Goal: Task Accomplishment & Management: Use online tool/utility

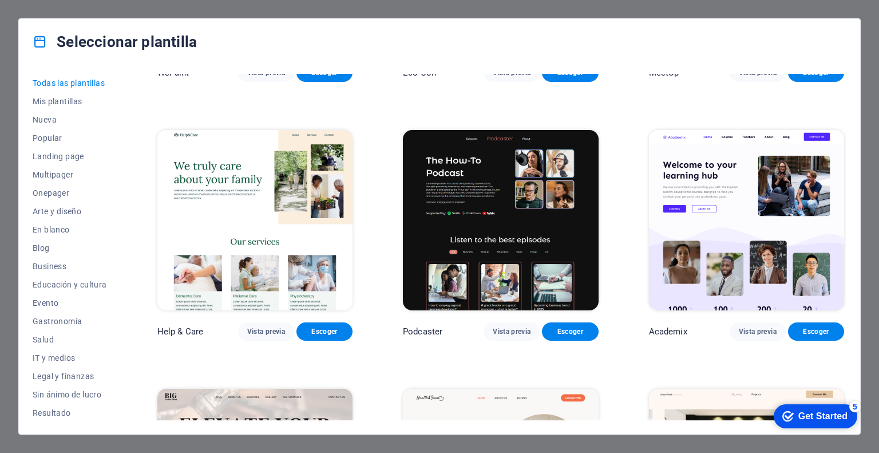
scroll to position [1392, 0]
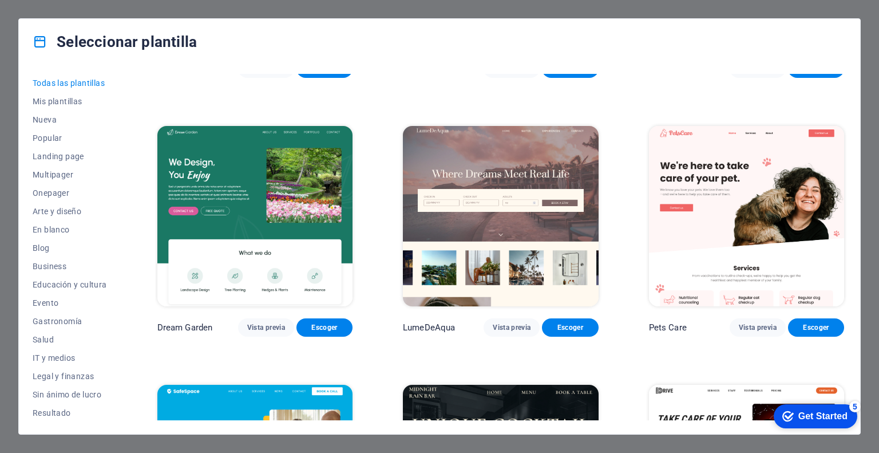
scroll to position [2290, 0]
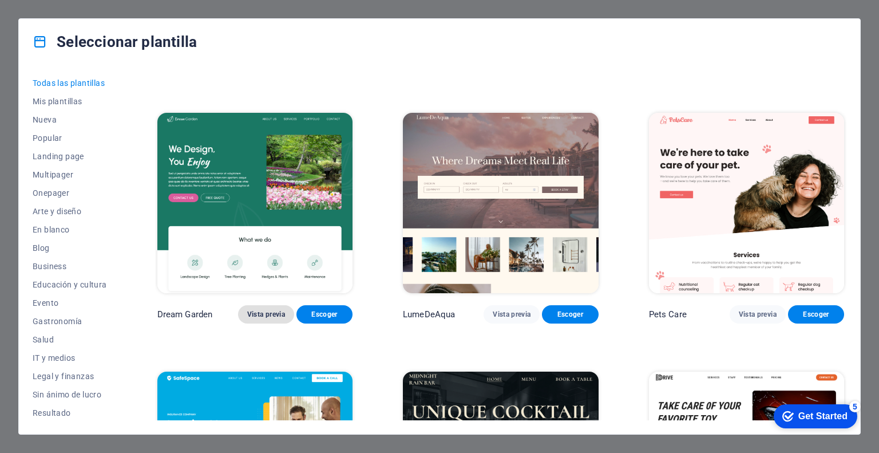
click at [268, 310] on span "Vista previa" at bounding box center [266, 314] width 38 height 9
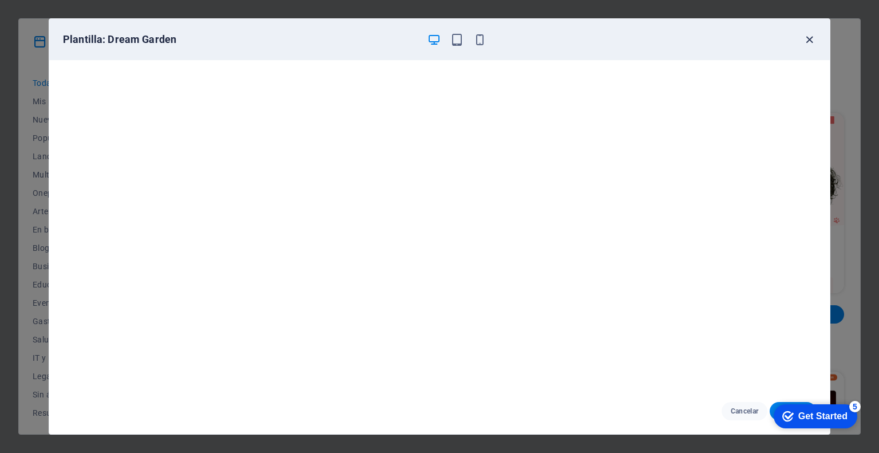
click at [811, 38] on icon "button" at bounding box center [809, 39] width 13 height 13
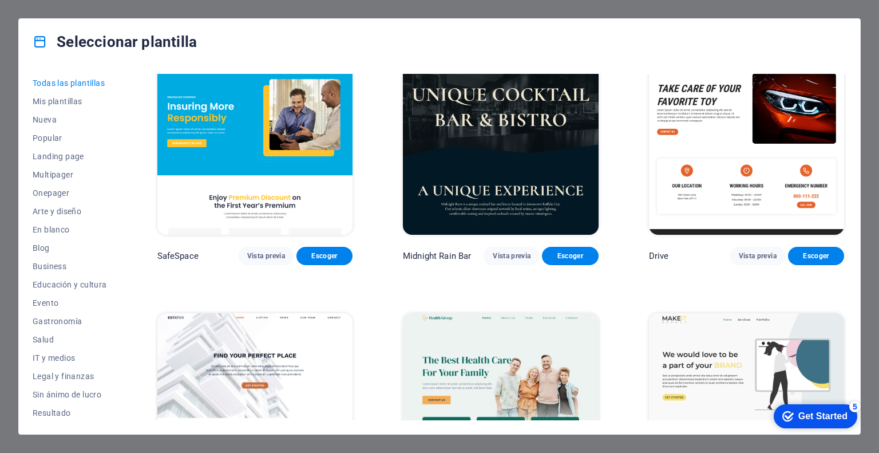
scroll to position [2824, 0]
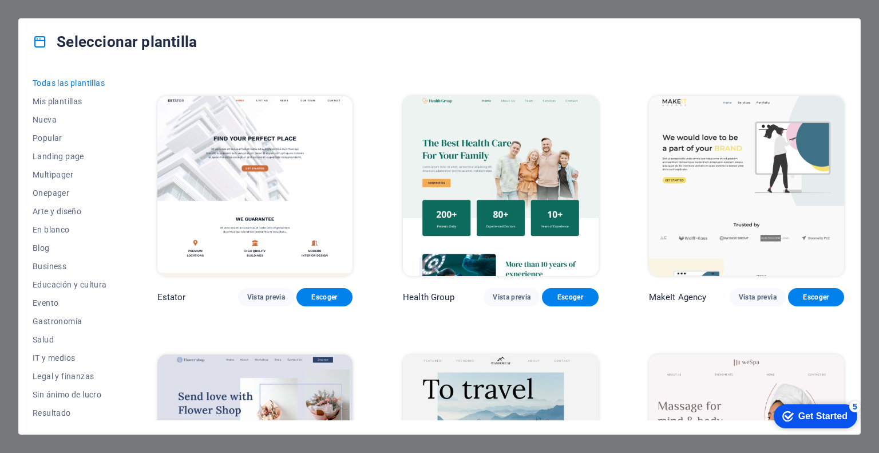
click at [692, 125] on img at bounding box center [746, 186] width 195 height 180
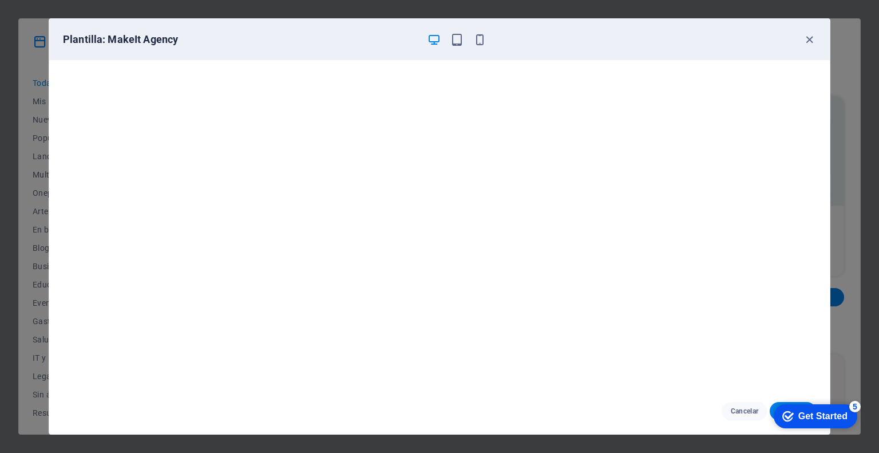
scroll to position [3, 0]
click at [458, 41] on icon "button" at bounding box center [457, 39] width 13 height 13
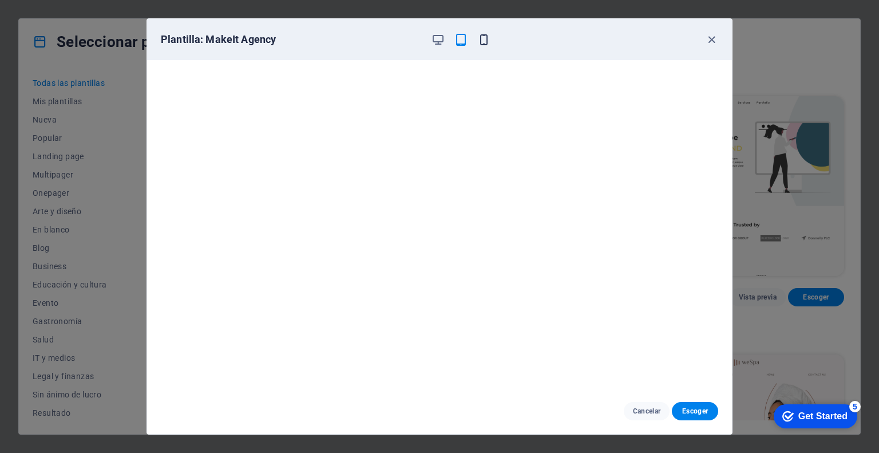
click at [488, 38] on icon "button" at bounding box center [483, 39] width 13 height 13
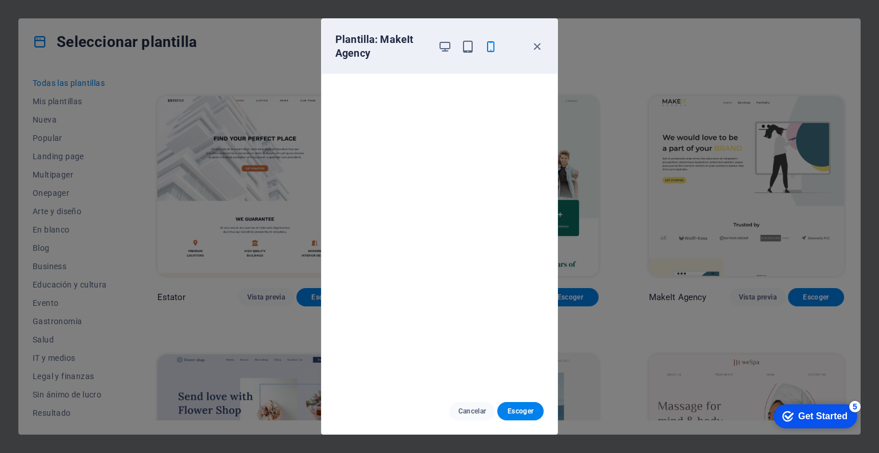
drag, startPoint x: 538, startPoint y: 46, endPoint x: 523, endPoint y: 58, distance: 19.1
click at [538, 46] on icon "button" at bounding box center [537, 46] width 13 height 13
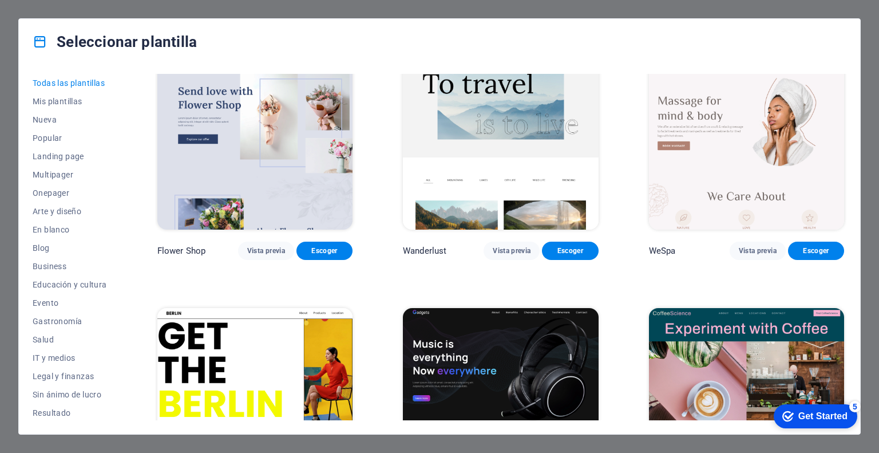
scroll to position [3053, 0]
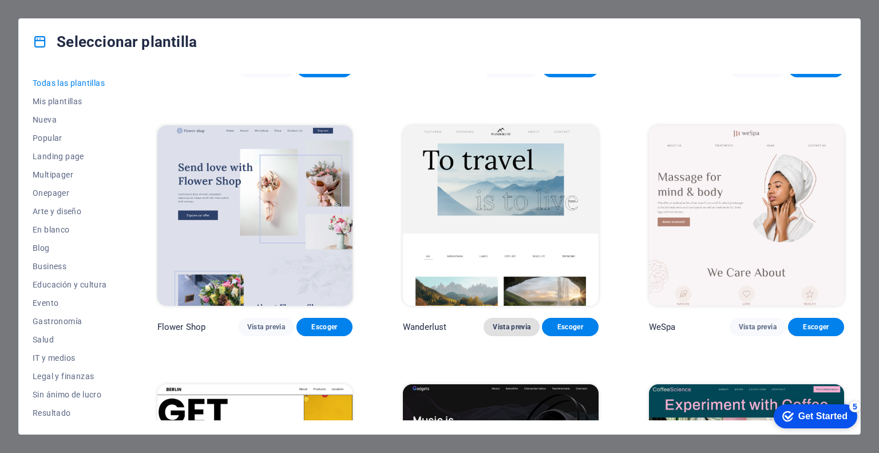
click at [514, 322] on span "Vista previa" at bounding box center [512, 326] width 38 height 9
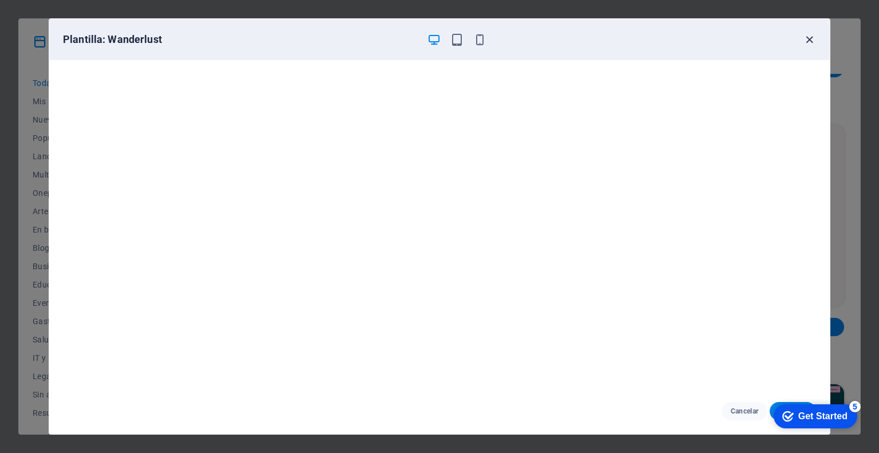
click at [808, 44] on icon "button" at bounding box center [809, 39] width 13 height 13
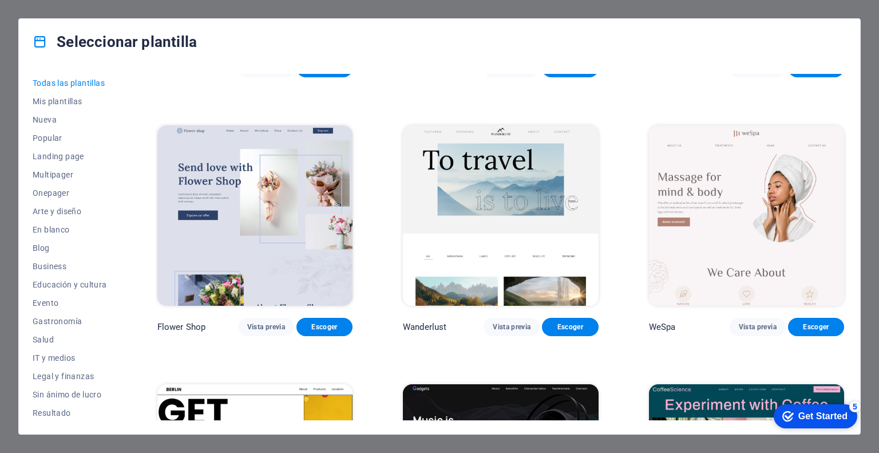
click at [829, 420] on div "Get Started" at bounding box center [823, 416] width 49 height 10
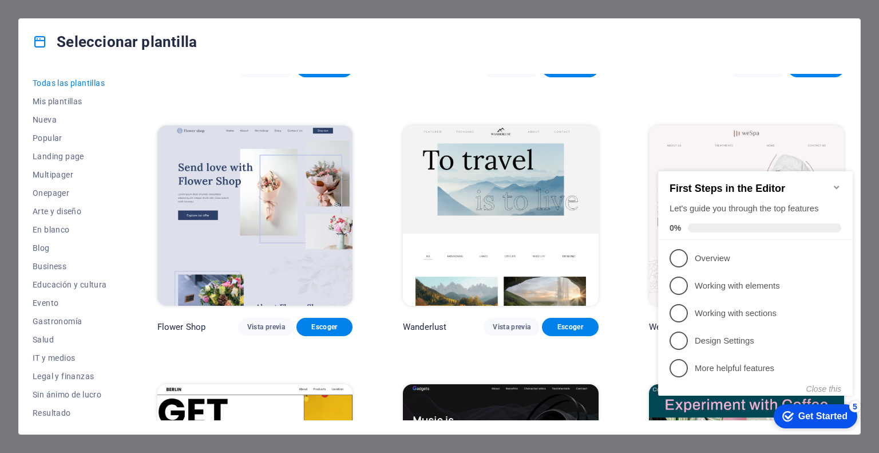
click at [866, 160] on div "Seleccionar plantilla Todas las plantillas Mis plantillas Nueva Popular Landing…" at bounding box center [439, 226] width 879 height 453
